Goal: Book appointment/travel/reservation

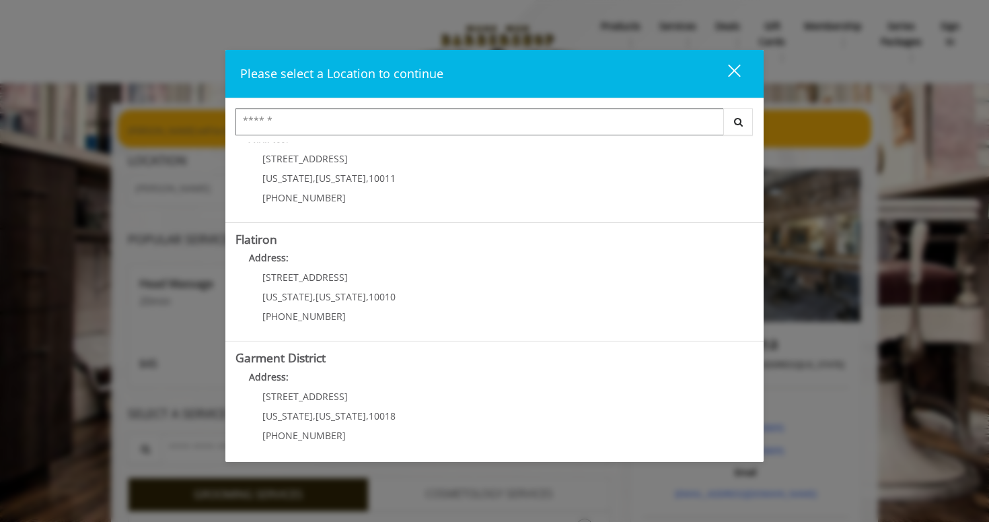
scroll to position [281, 0]
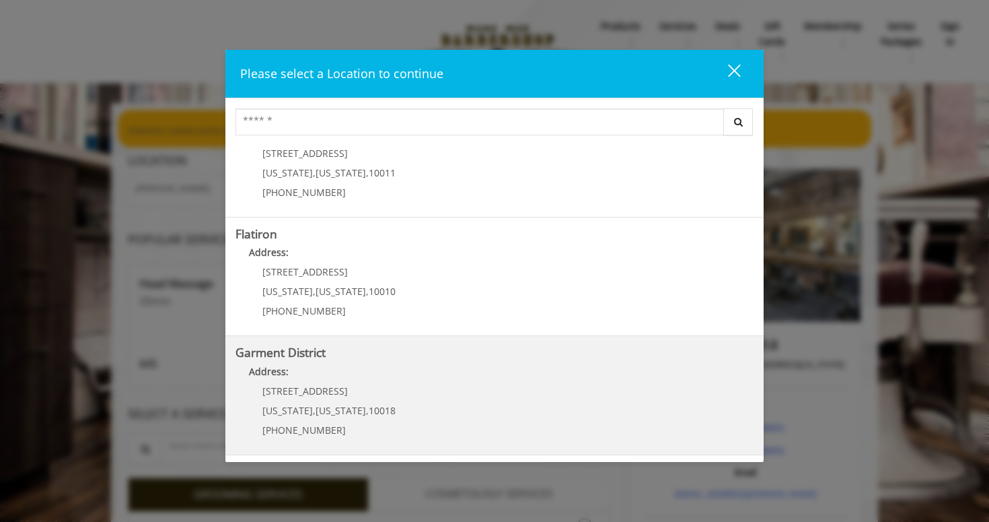
click at [458, 403] on District "Garment District Address: 1400 Broadway New York , New York , 10018 (212) 997-4…" at bounding box center [495, 395] width 518 height 98
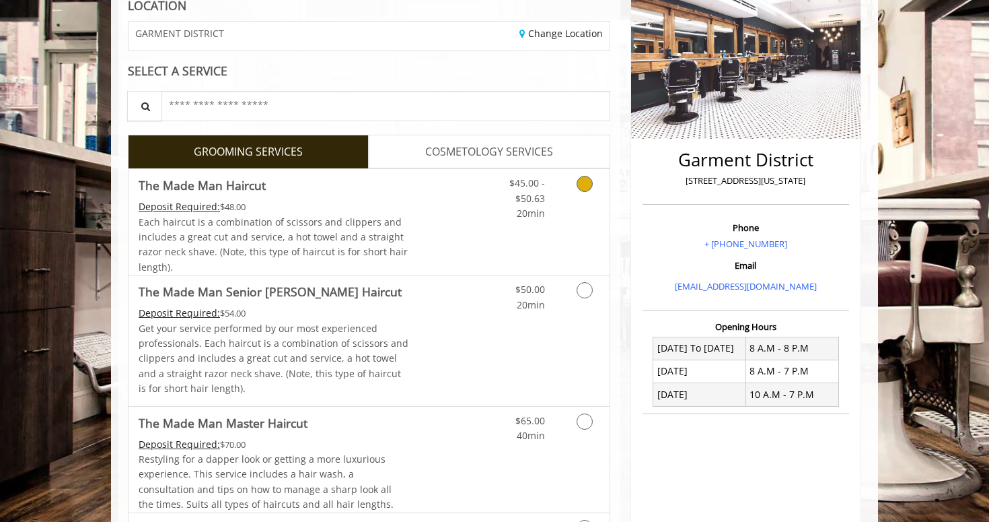
click at [585, 178] on icon "Grooming services" at bounding box center [585, 184] width 16 height 16
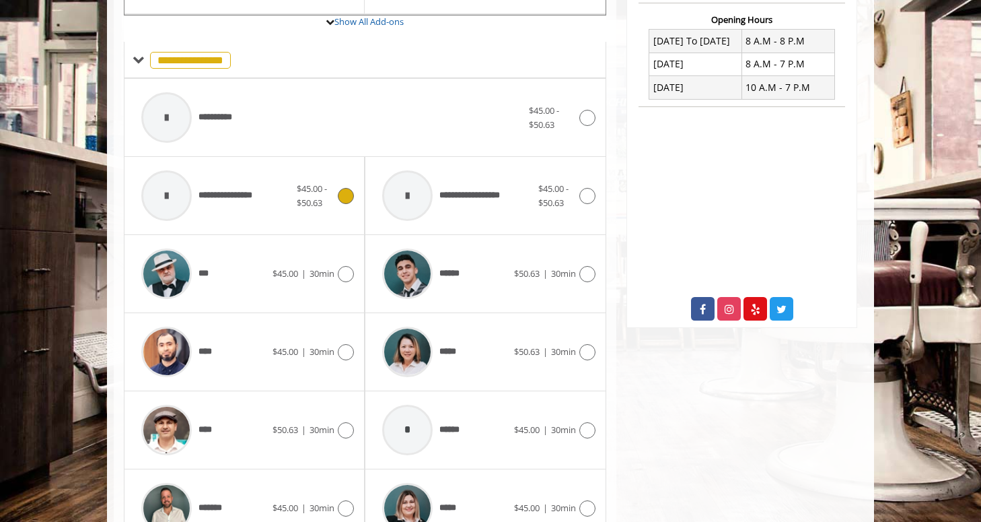
scroll to position [577, 0]
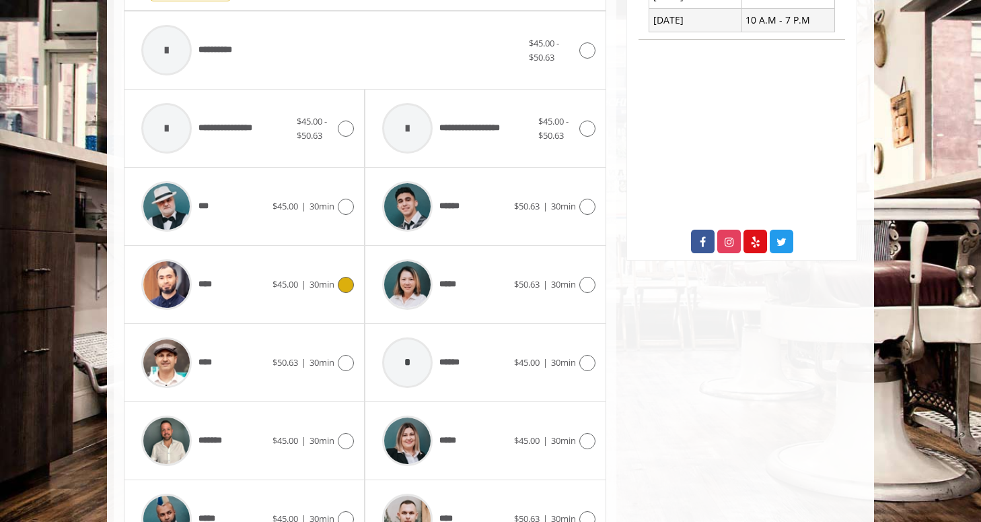
click at [349, 285] on icon at bounding box center [346, 285] width 16 height 16
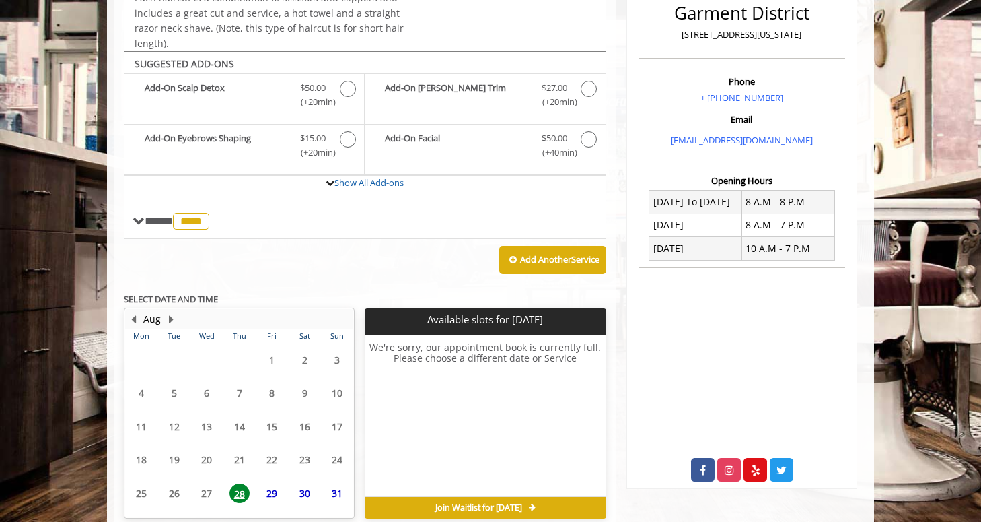
scroll to position [411, 0]
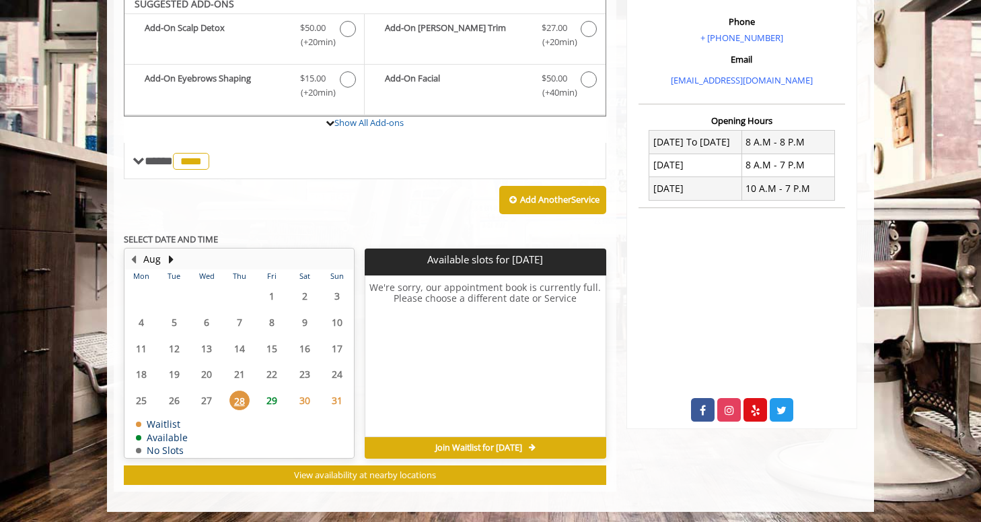
click at [273, 399] on span "29" at bounding box center [272, 400] width 20 height 20
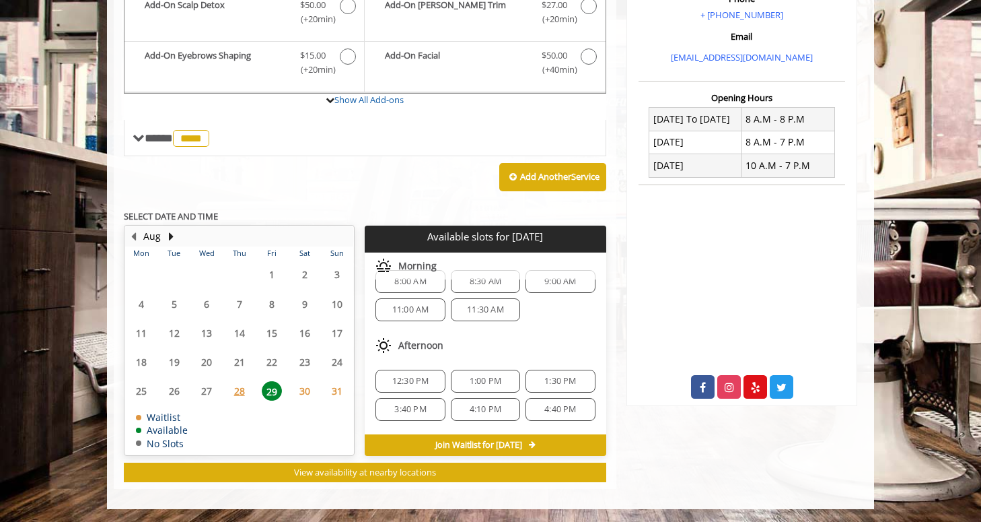
scroll to position [46, 0]
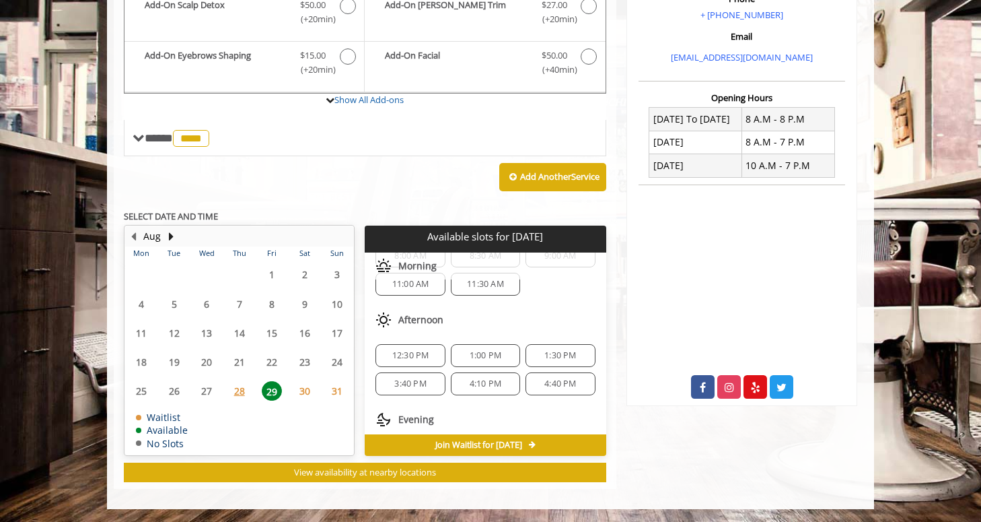
click at [422, 353] on span "12:30 PM" at bounding box center [410, 355] width 37 height 11
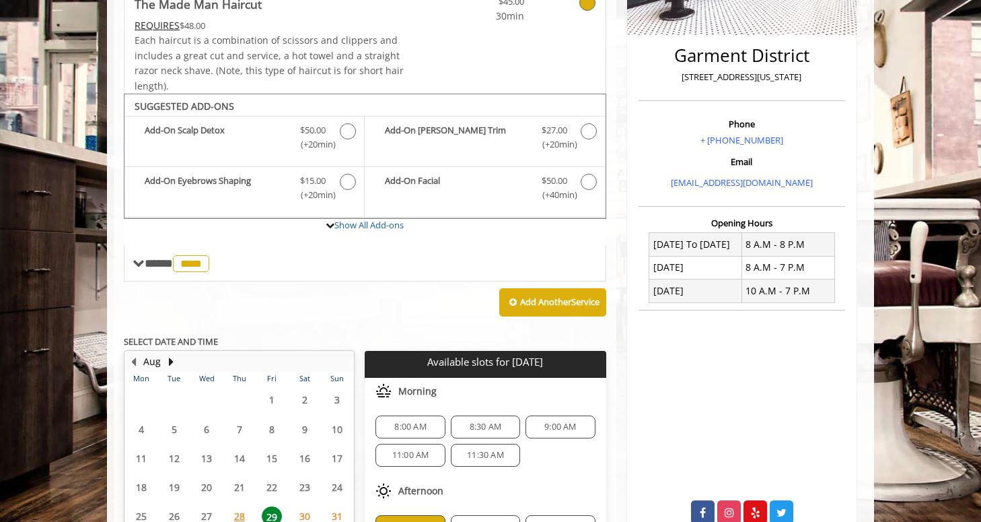
scroll to position [304, 0]
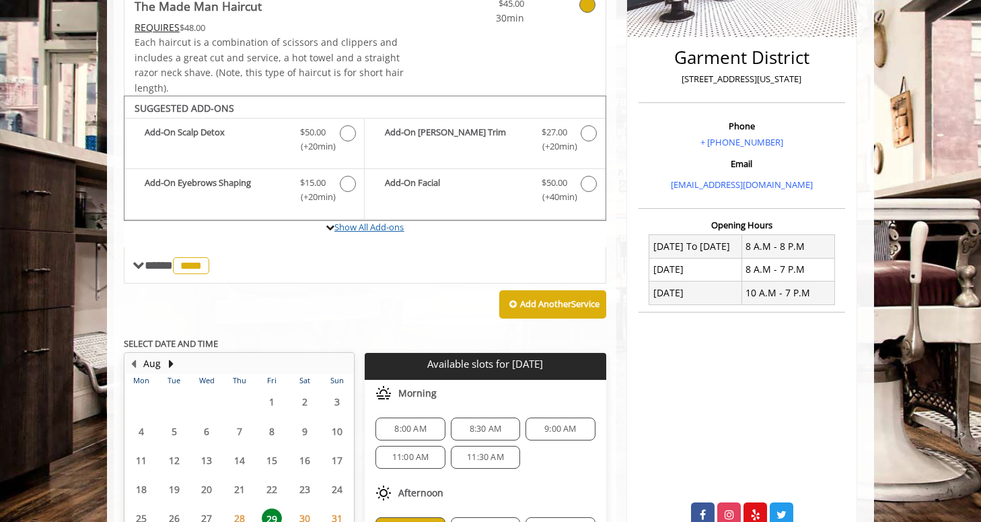
click at [351, 224] on link "Show All Add-ons" at bounding box center [368, 227] width 69 height 12
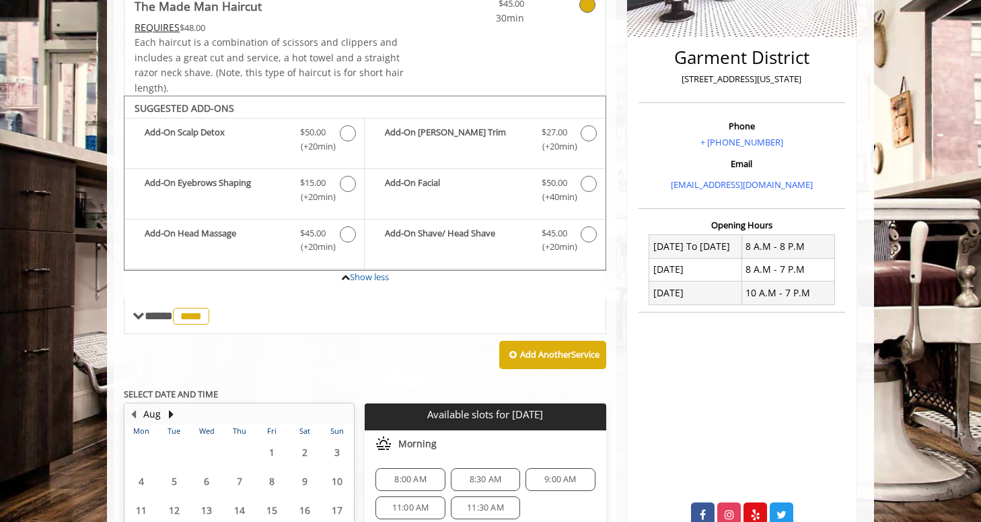
scroll to position [355, 0]
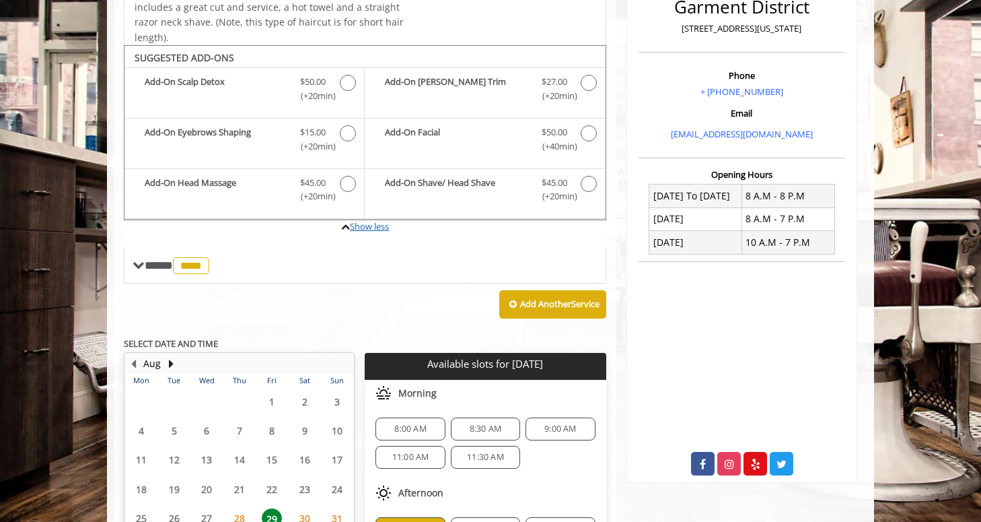
click at [360, 224] on link "Show less" at bounding box center [369, 226] width 39 height 12
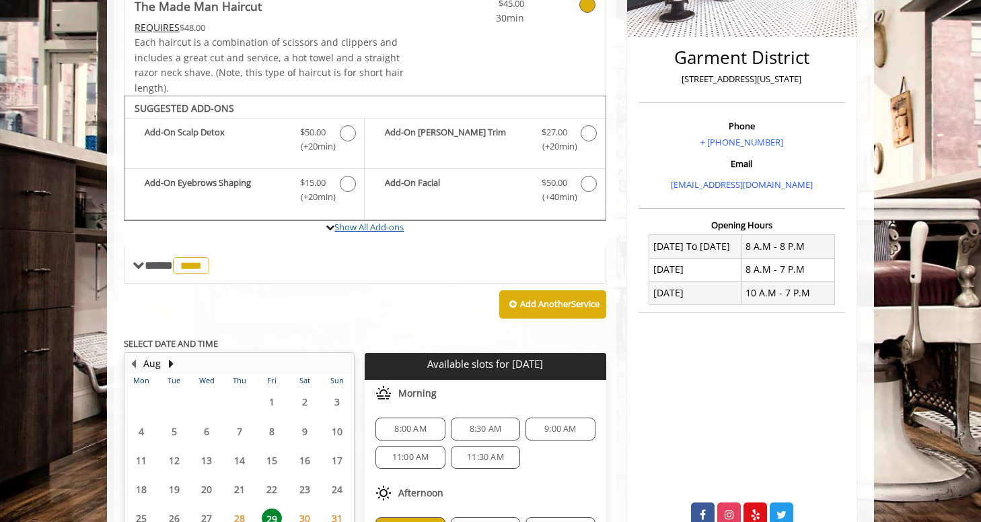
click at [360, 224] on link "Show All Add-ons" at bounding box center [368, 227] width 69 height 12
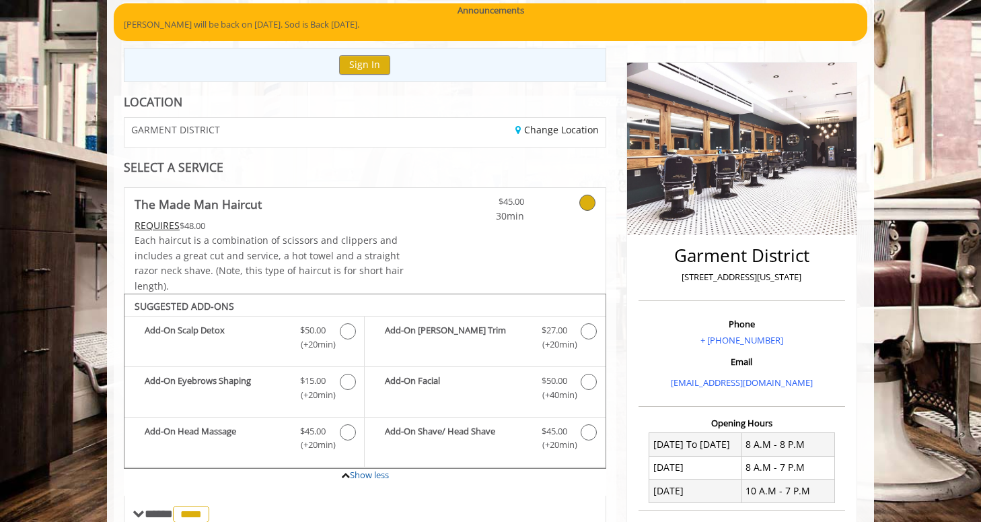
scroll to position [0, 0]
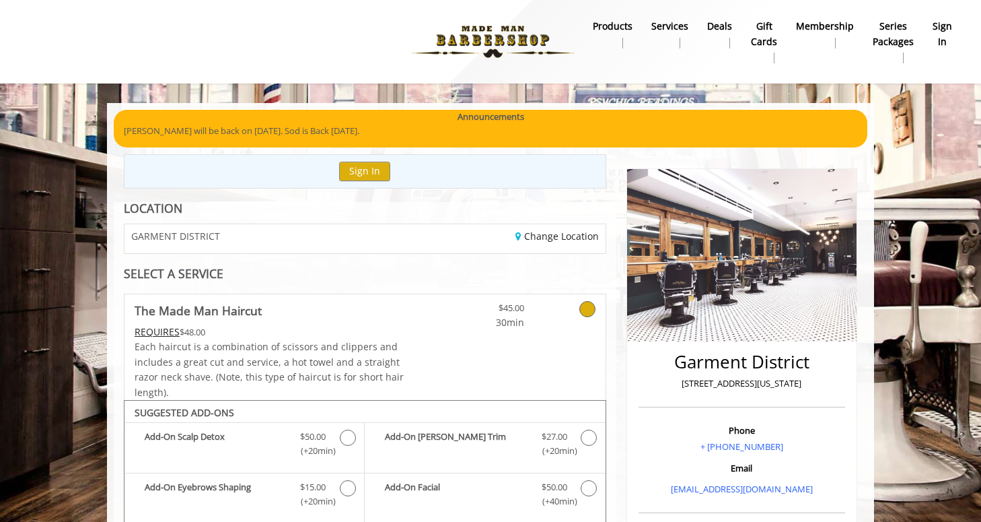
click at [831, 31] on b "Membership" at bounding box center [825, 26] width 58 height 15
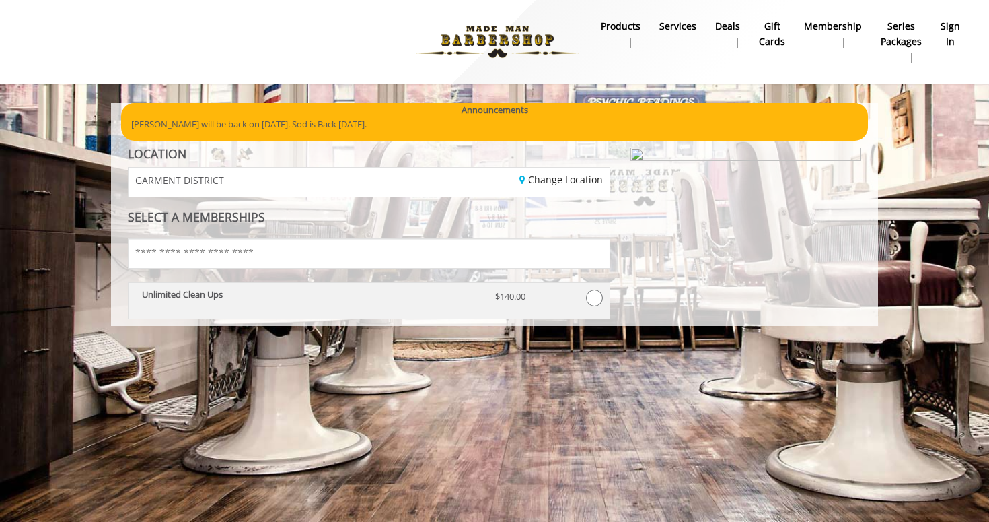
click at [547, 311] on div "$140.00" at bounding box center [524, 301] width 79 height 24
click at [591, 299] on span at bounding box center [594, 297] width 17 height 17
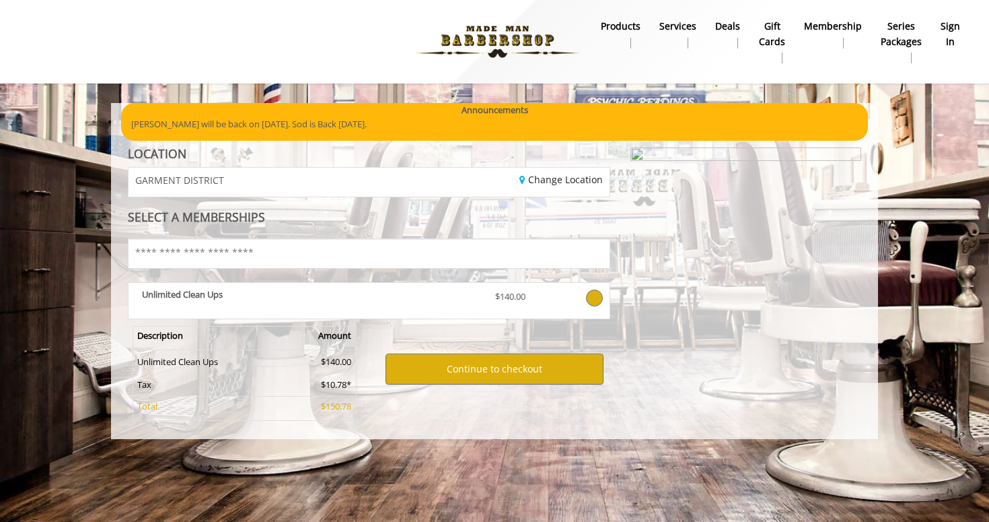
click at [262, 175] on div "GARMENT DISTRICT" at bounding box center [243, 182] width 250 height 29
click at [244, 256] on input "text" at bounding box center [369, 253] width 482 height 30
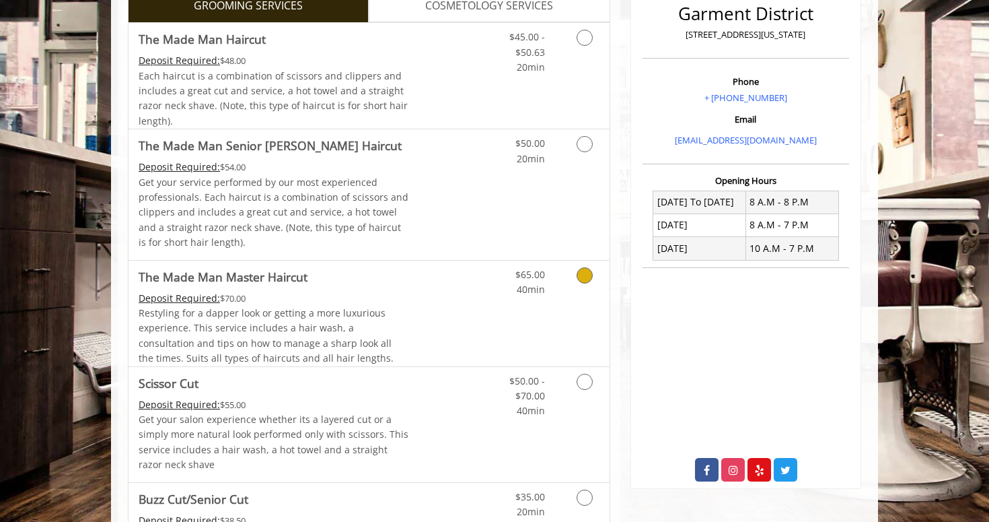
scroll to position [345, 0]
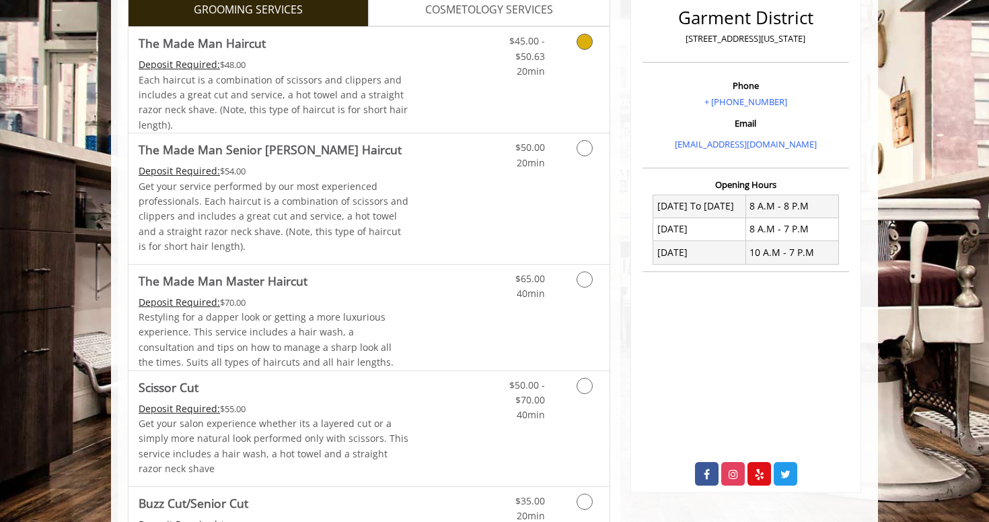
click at [583, 61] on link "Grooming services" at bounding box center [582, 53] width 34 height 52
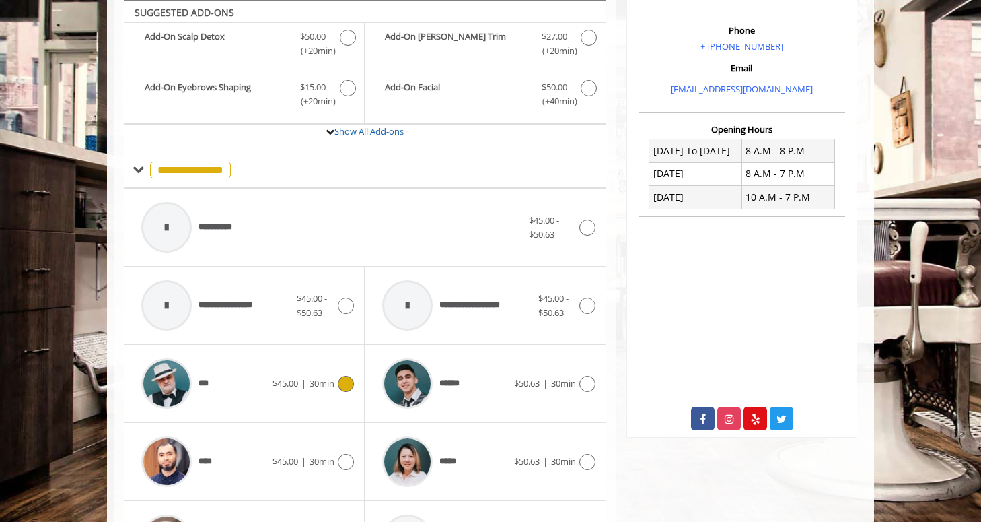
scroll to position [534, 0]
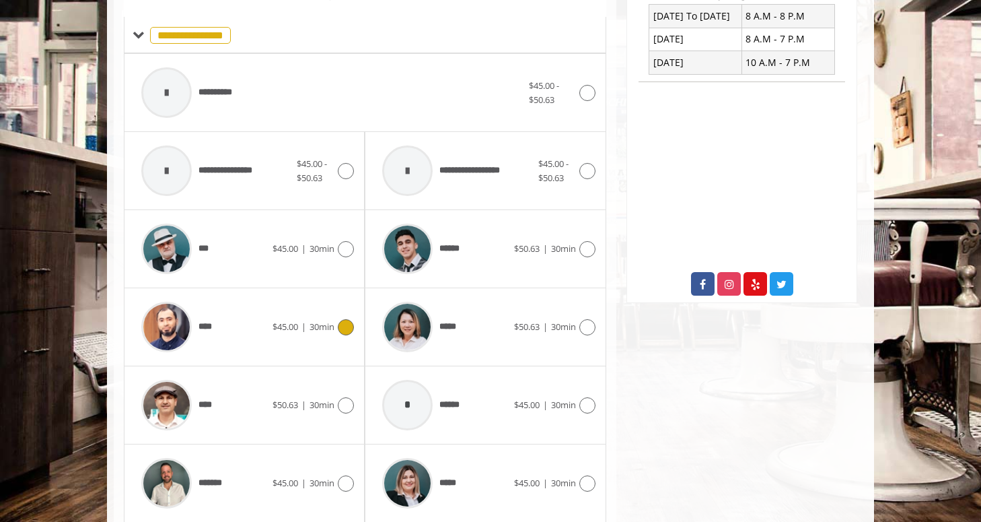
click at [247, 342] on div "****" at bounding box center [204, 327] width 138 height 64
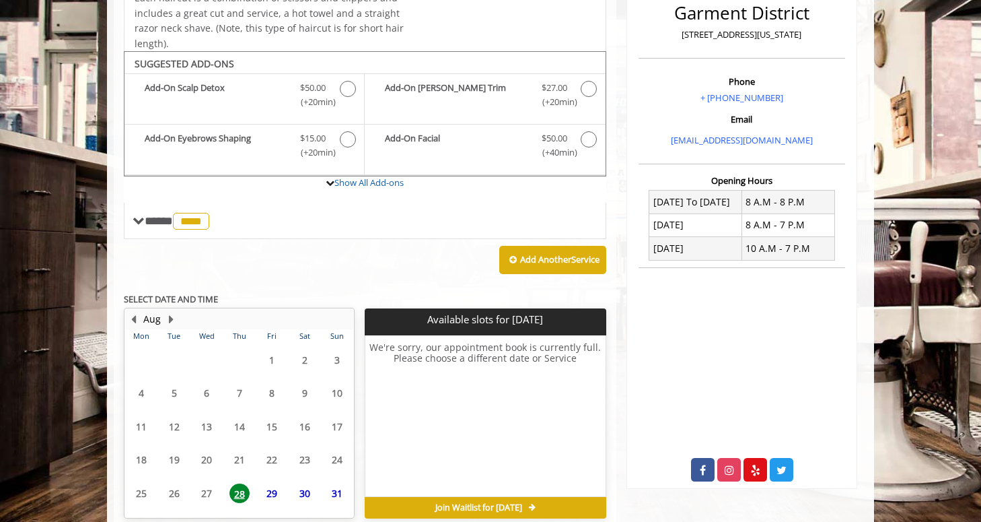
scroll to position [411, 0]
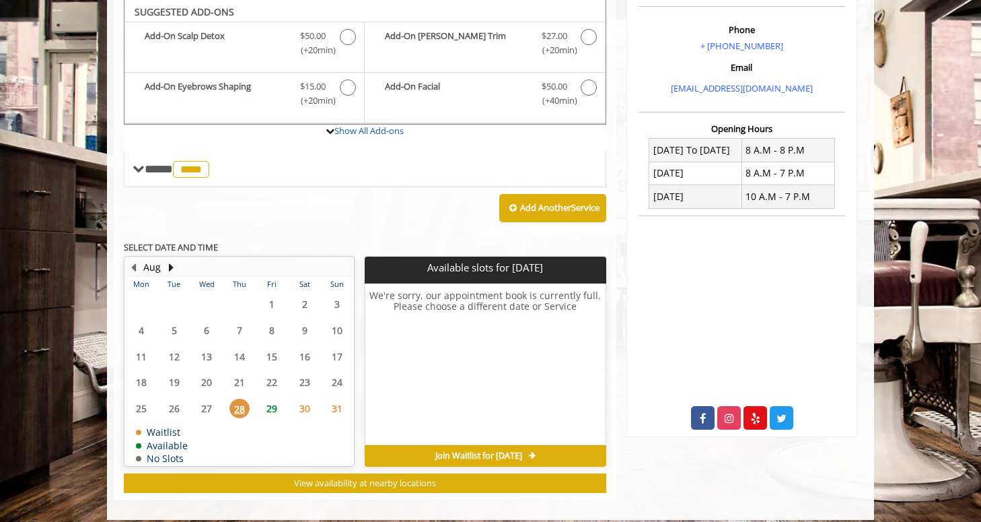
click at [273, 404] on span "29" at bounding box center [272, 408] width 20 height 20
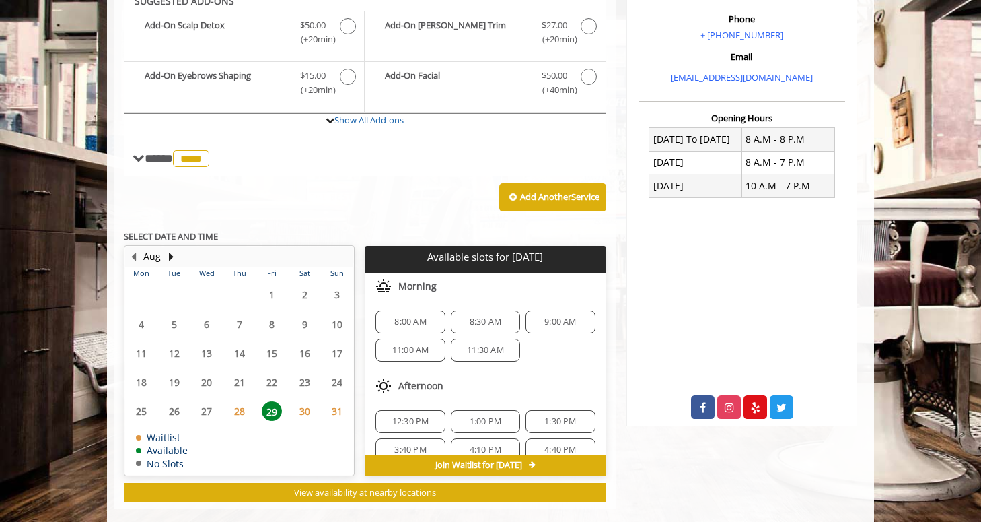
scroll to position [431, 0]
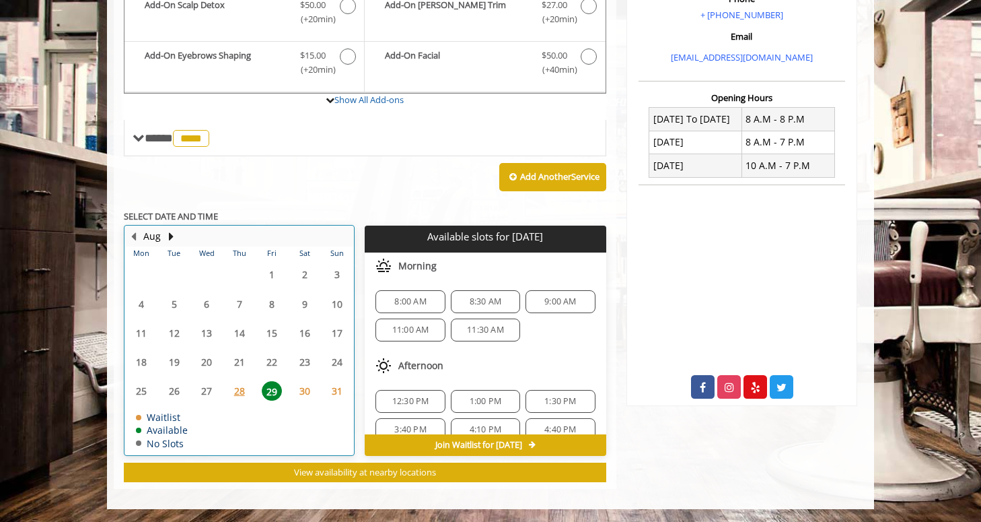
click at [178, 245] on td "Aug" at bounding box center [233, 236] width 217 height 20
click at [166, 234] on button "Next Month" at bounding box center [171, 236] width 11 height 15
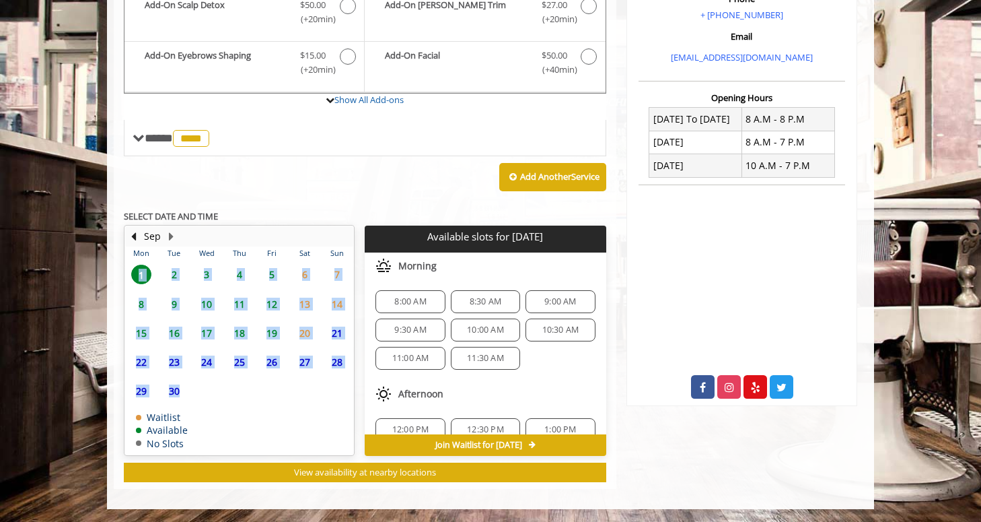
drag, startPoint x: 209, startPoint y: 306, endPoint x: 267, endPoint y: 406, distance: 116.1
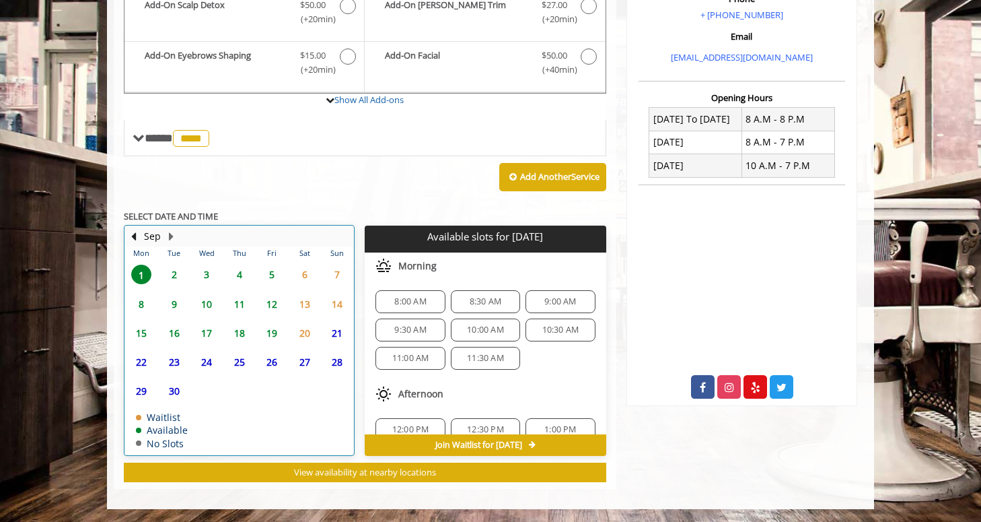
click at [300, 423] on table "Mon Tue Wed Thu Fri Sat Sun 1 2 3 4 5 6 7 8 9 10 11 12 13 14 15 16 17 18 19 20 …" at bounding box center [239, 350] width 228 height 208
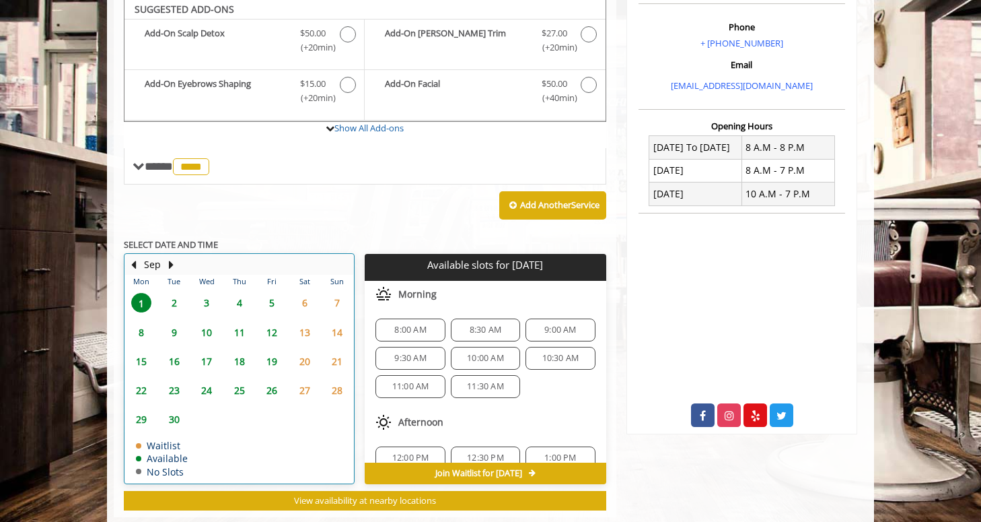
scroll to position [400, 0]
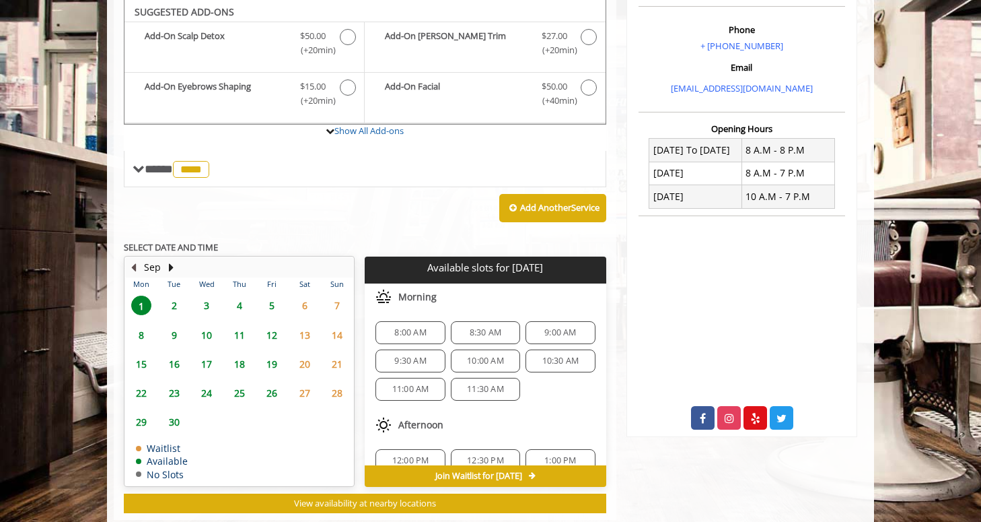
click at [137, 264] on button "Previous Month" at bounding box center [133, 267] width 11 height 15
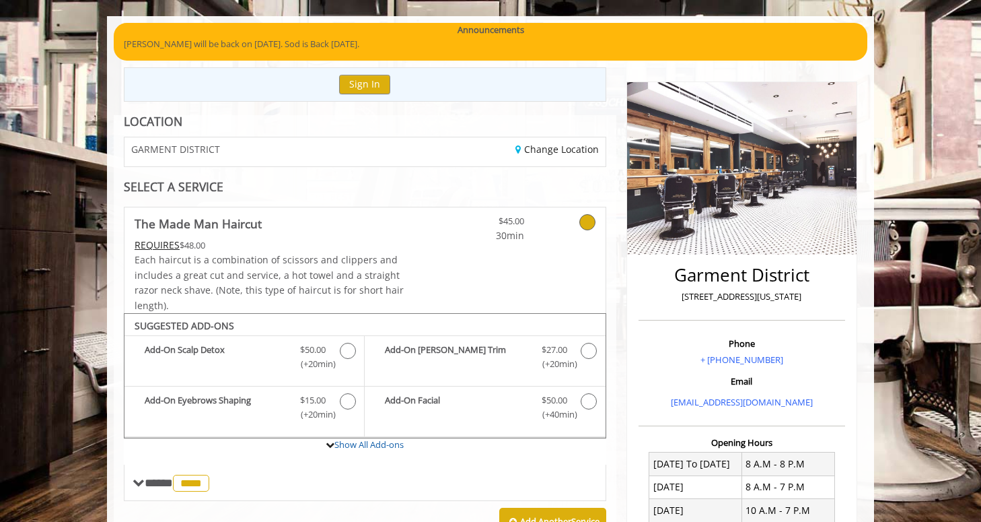
scroll to position [0, 0]
